Goal: Task Accomplishment & Management: Manage account settings

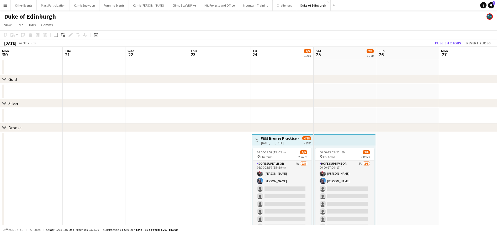
scroll to position [0, 167]
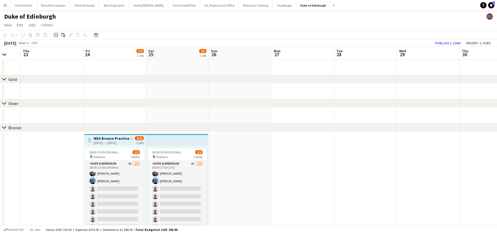
click at [337, 172] on app-date-cell at bounding box center [365, 180] width 63 height 97
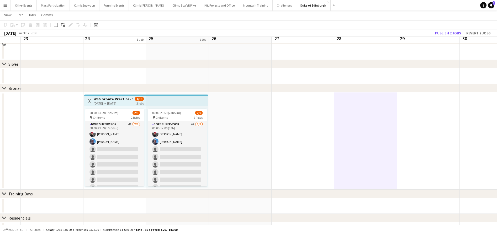
scroll to position [47, 0]
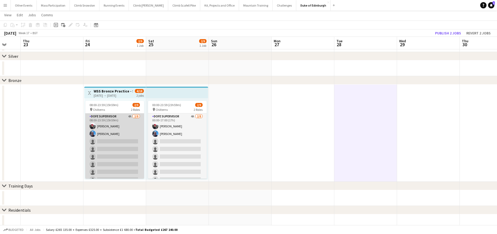
click at [129, 165] on app-card-role "DofE Supervisor 4A [DATE] 08:00-23:59 (15h59m) [PERSON_NAME] [PERSON_NAME] sing…" at bounding box center [114, 148] width 59 height 71
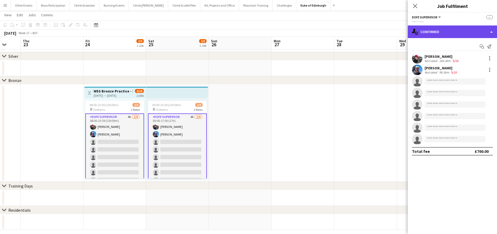
click at [428, 32] on div "single-neutral-actions-check-2 Confirmed" at bounding box center [452, 31] width 89 height 13
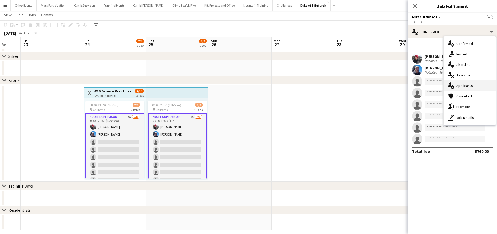
click at [456, 86] on div "single-neutral-actions-information Applicants" at bounding box center [470, 85] width 52 height 10
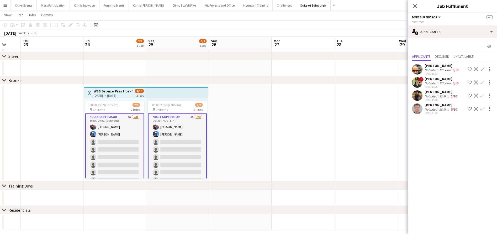
click at [433, 96] on div "Not rated" at bounding box center [431, 96] width 14 height 4
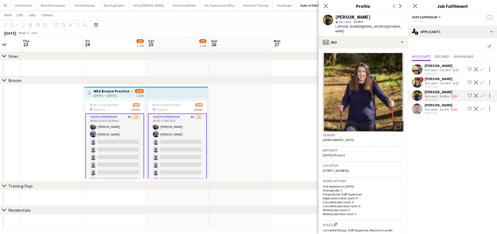
scroll to position [0, 0]
click at [482, 95] on app-icon "Confirm" at bounding box center [482, 95] width 4 height 4
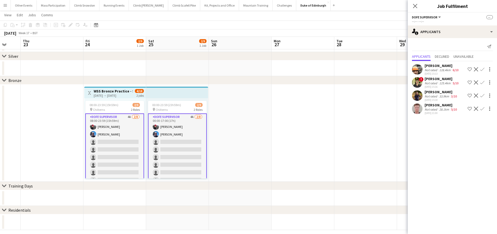
click at [482, 95] on app-icon "Confirm" at bounding box center [482, 95] width 4 height 4
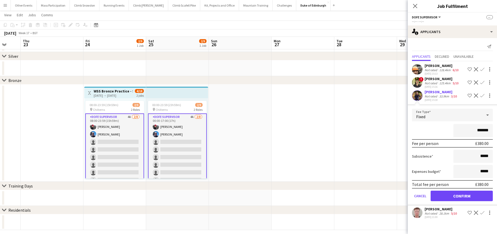
click at [457, 196] on button "Confirm" at bounding box center [462, 195] width 62 height 10
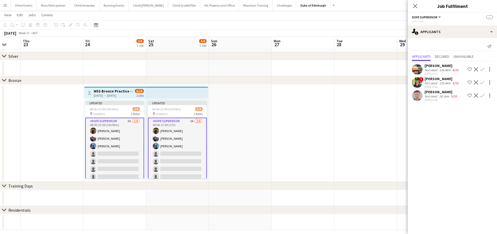
click at [440, 69] on div "128.4km" at bounding box center [444, 70] width 13 height 4
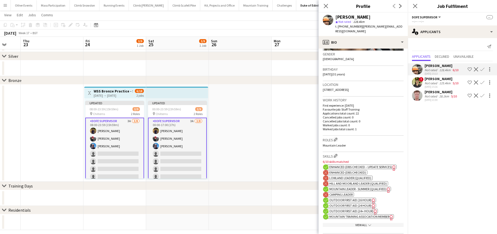
scroll to position [81, 0]
click at [264, 131] on app-date-cell at bounding box center [240, 132] width 63 height 97
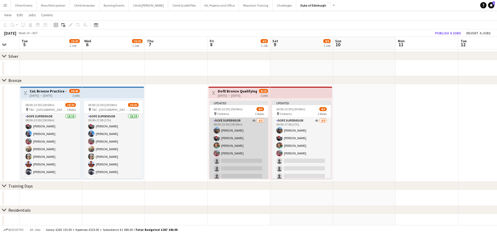
scroll to position [0, 171]
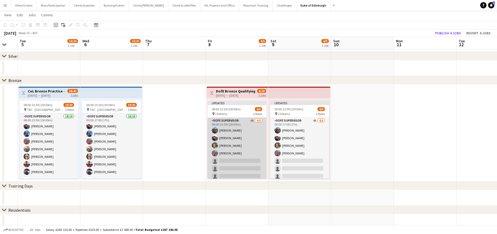
click at [234, 163] on app-card-role "DofE Supervisor 4A [DATE] 08:00-23:59 (15h59m) [PERSON_NAME] [PERSON_NAME] [PER…" at bounding box center [237, 153] width 59 height 71
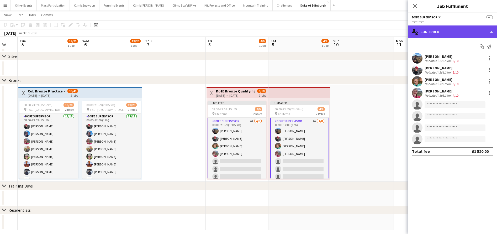
click at [434, 34] on div "single-neutral-actions-check-2 Confirmed" at bounding box center [452, 31] width 89 height 13
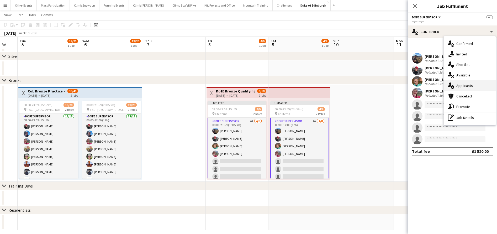
click at [456, 84] on div "single-neutral-actions-information Applicants" at bounding box center [470, 85] width 52 height 10
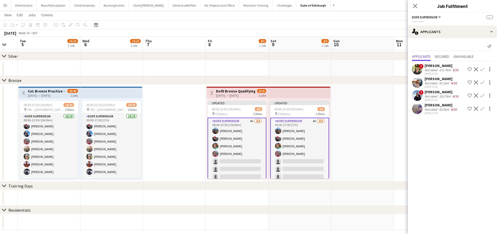
click at [434, 71] on div "Not rated" at bounding box center [431, 70] width 14 height 4
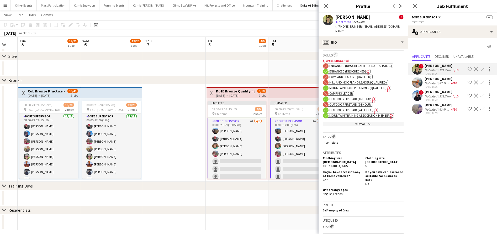
scroll to position [260, 0]
click at [439, 130] on mat-expansion-panel "users2 Applicants Send notification Applicants Declined Unavailable ! [PERSON_N…" at bounding box center [452, 136] width 89 height 196
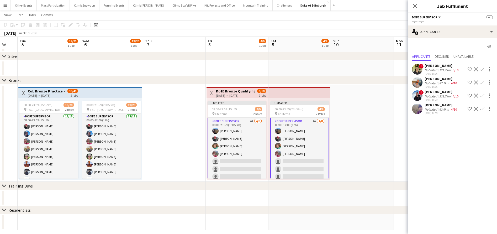
click at [434, 104] on div "[PERSON_NAME]" at bounding box center [440, 105] width 33 height 5
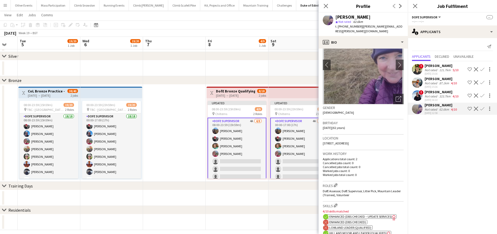
scroll to position [8, 0]
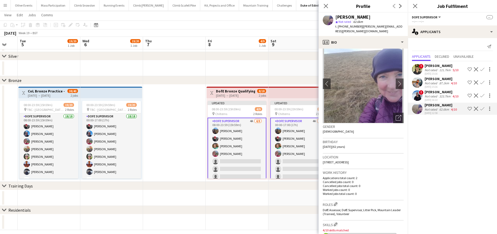
click at [184, 136] on app-date-cell at bounding box center [174, 132] width 63 height 97
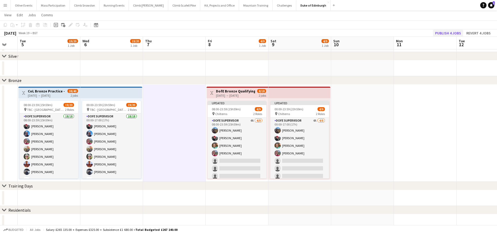
click at [452, 33] on button "Publish 4 jobs" at bounding box center [448, 33] width 30 height 7
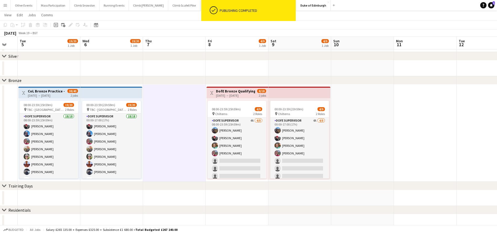
click at [200, 7] on button "Kit, Projects and Office Close" at bounding box center [219, 5] width 39 height 10
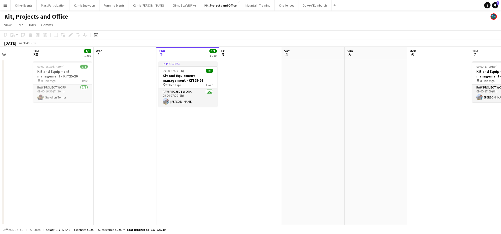
scroll to position [0, 146]
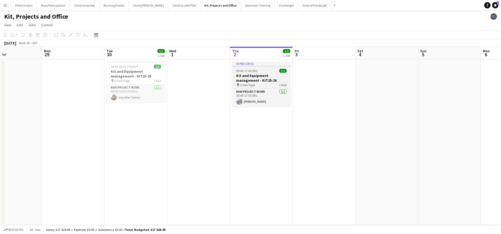
click at [262, 79] on h3 "Kit and Equipment management - KIT25-26" at bounding box center [261, 77] width 59 height 9
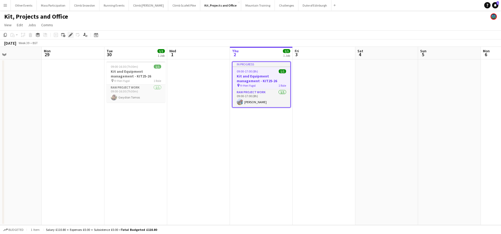
click at [72, 36] on icon "Edit" at bounding box center [70, 35] width 4 height 4
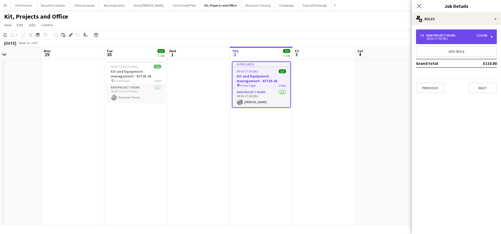
click at [447, 39] on div "09:00-17:00 (8h)" at bounding box center [453, 38] width 67 height 3
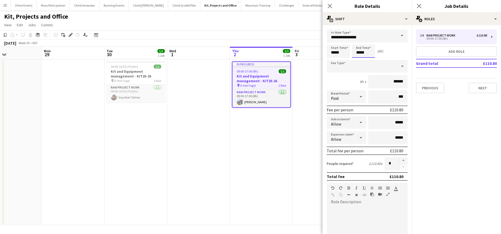
click at [359, 54] on body "Menu Boards Boards Boards All jobs Status Workforce Workforce My Workforce Recr…" at bounding box center [250, 117] width 501 height 234
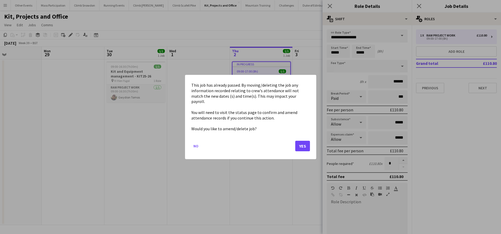
click at [308, 142] on button "Yes" at bounding box center [302, 146] width 15 height 10
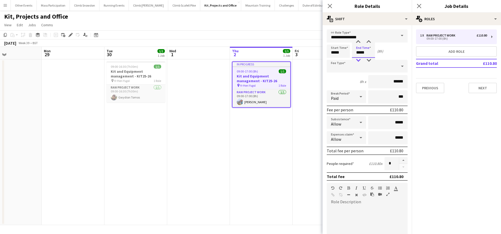
click at [357, 61] on div at bounding box center [358, 60] width 10 height 5
type input "*****"
click at [359, 60] on div at bounding box center [358, 60] width 10 height 5
click at [339, 76] on div "6h 30m x ******" at bounding box center [367, 81] width 81 height 13
click at [480, 92] on button "Next" at bounding box center [482, 88] width 28 height 10
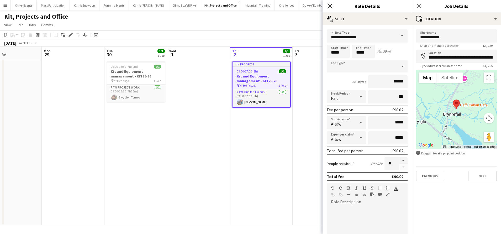
click at [329, 7] on icon at bounding box center [329, 5] width 5 height 5
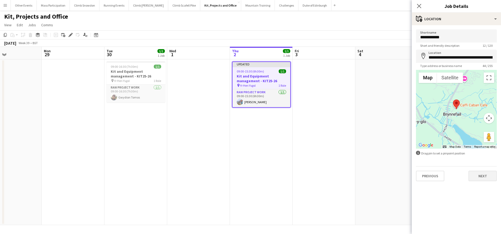
click at [481, 178] on button "Next" at bounding box center [482, 176] width 28 height 10
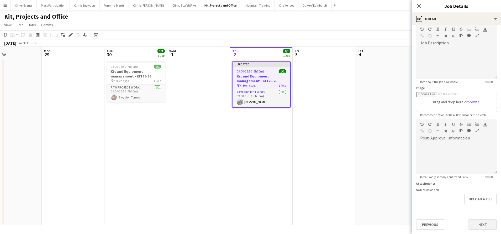
scroll to position [42, 0]
click at [475, 219] on button "Next" at bounding box center [482, 224] width 28 height 10
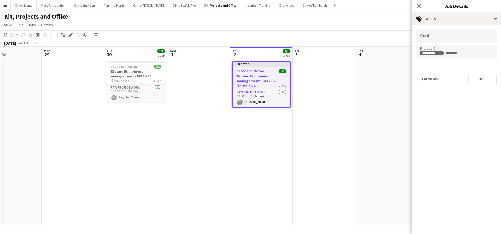
scroll to position [0, 0]
click at [479, 79] on button "Next" at bounding box center [482, 78] width 28 height 10
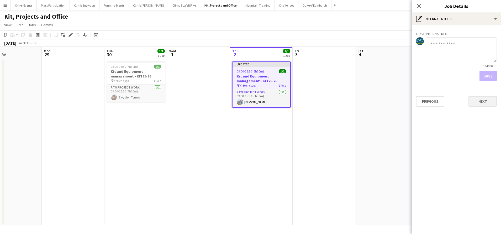
click at [479, 101] on button "Next" at bounding box center [482, 101] width 28 height 10
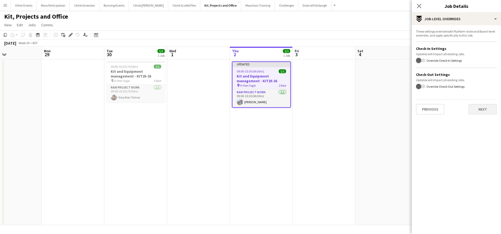
click at [478, 107] on button "Next" at bounding box center [482, 109] width 28 height 10
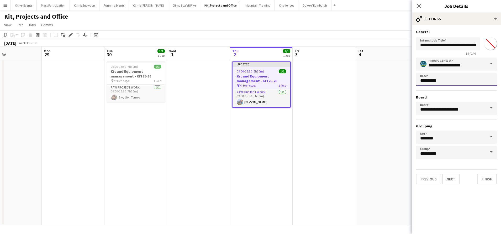
click at [455, 82] on body "Menu Boards Boards Boards All jobs Status Workforce Workforce My Workforce Recr…" at bounding box center [250, 117] width 501 height 234
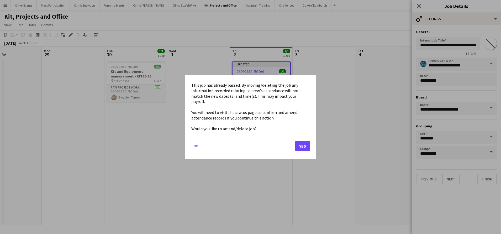
click at [302, 142] on button "Yes" at bounding box center [302, 146] width 15 height 10
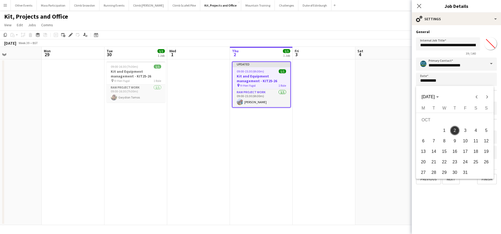
click at [445, 129] on span "1" at bounding box center [443, 130] width 9 height 9
type input "**********"
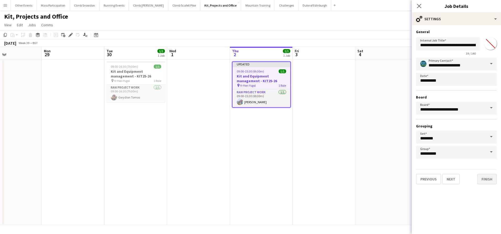
click at [484, 177] on button "Finish" at bounding box center [487, 179] width 20 height 10
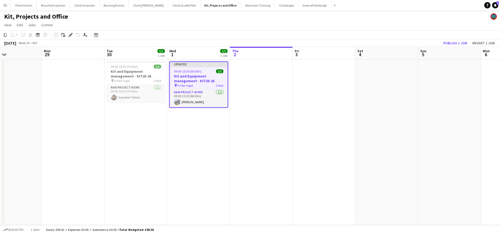
click at [298, 113] on app-date-cell at bounding box center [324, 142] width 63 height 166
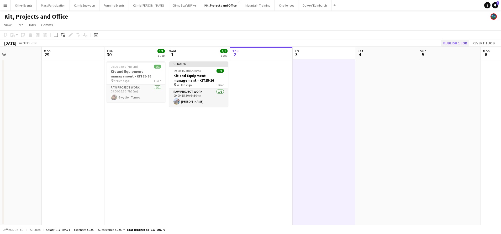
click at [449, 42] on button "Publish 1 job" at bounding box center [455, 43] width 28 height 7
